Goal: Task Accomplishment & Management: Manage account settings

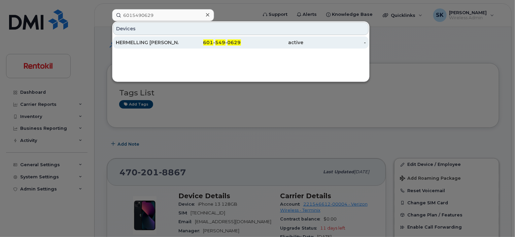
type input "6015490629"
click at [139, 41] on div "HERMELLING [PERSON_NAME]" at bounding box center [147, 42] width 63 height 7
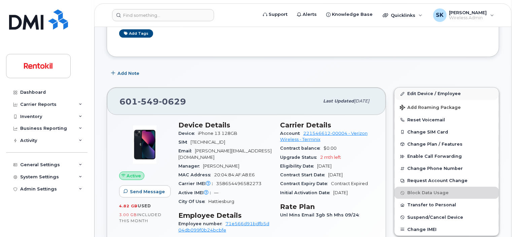
scroll to position [135, 0]
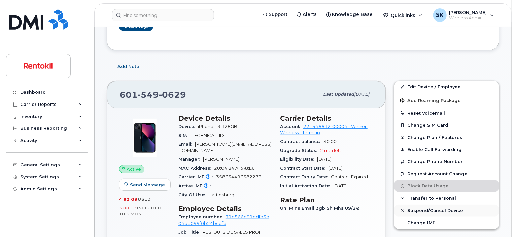
click at [432, 209] on span "Suspend/Cancel Device" at bounding box center [435, 210] width 56 height 5
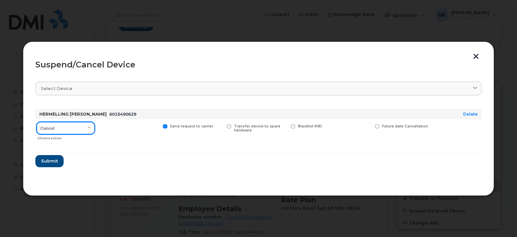
click at [89, 124] on select "Cancel Suspend - Reduced Rate Suspend - Full Rate Suspend - Lost Device/Stolen …" at bounding box center [66, 128] width 58 height 12
click at [118, 124] on div at bounding box center [129, 131] width 62 height 24
click at [46, 161] on span "Submit" at bounding box center [49, 161] width 17 height 6
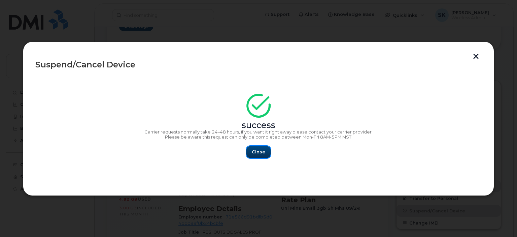
click at [261, 151] on span "Close" at bounding box center [258, 151] width 13 height 6
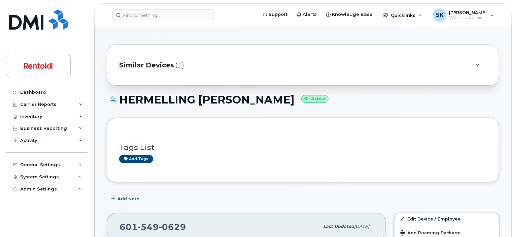
scroll to position [0, 0]
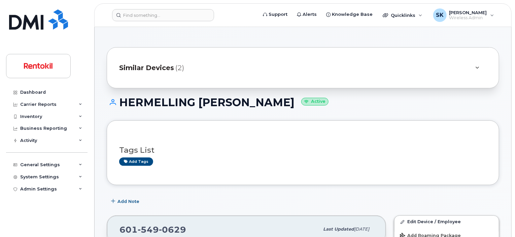
click at [479, 66] on div at bounding box center [477, 68] width 8 height 8
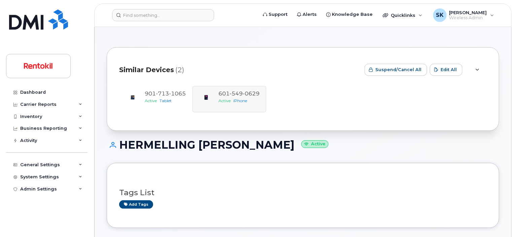
click at [361, 154] on div "HERMELLING KEVIN Active" at bounding box center [303, 151] width 392 height 24
click at [151, 144] on h1 "HERMELLING KEVIN Active" at bounding box center [303, 145] width 392 height 12
copy h1 "HERMELLING"
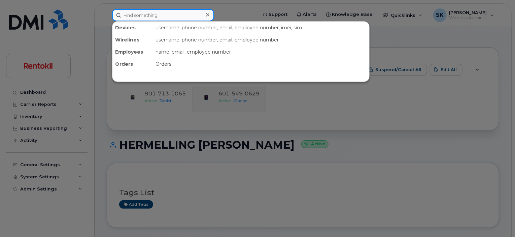
click at [151, 13] on input at bounding box center [163, 15] width 102 height 12
paste input "HERMELLING"
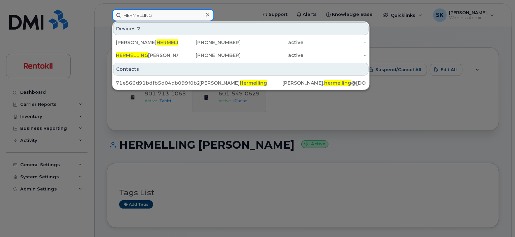
type input "HERMELLING"
